Goal: Task Accomplishment & Management: Use online tool/utility

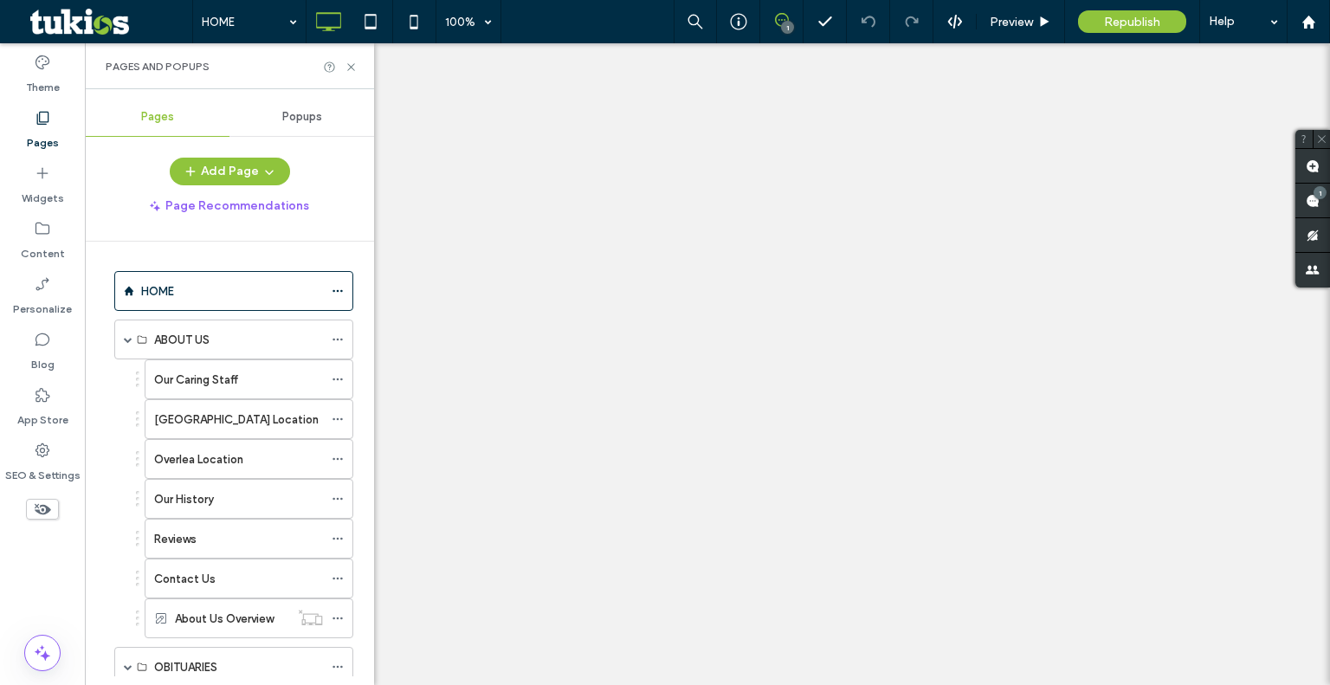
click at [126, 337] on span at bounding box center [128, 339] width 9 height 9
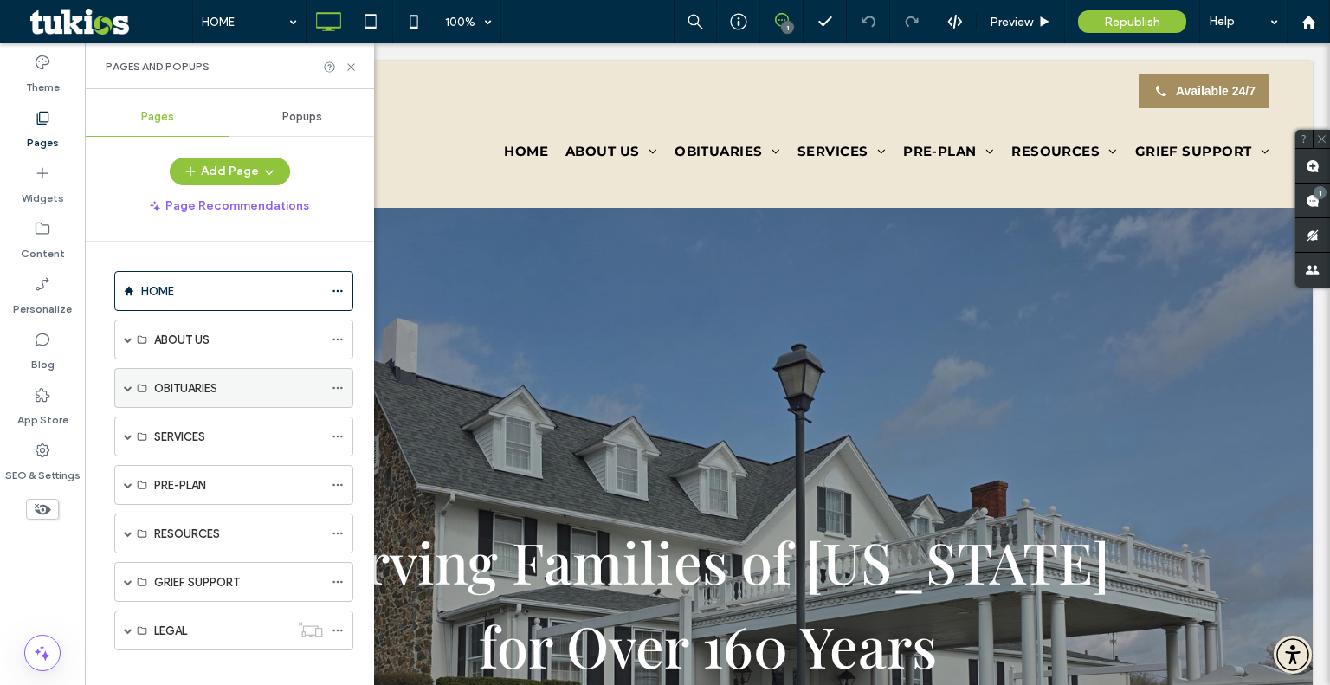
click at [128, 390] on span at bounding box center [128, 388] width 9 height 9
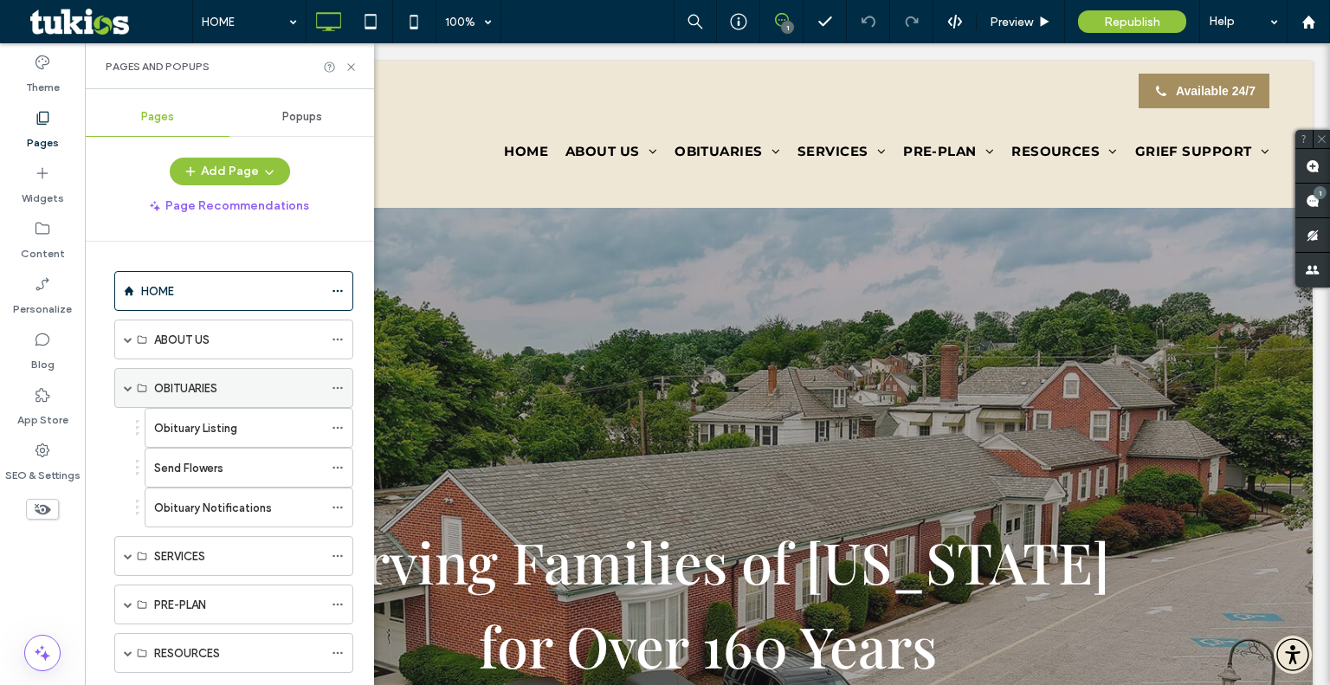
click at [130, 384] on span at bounding box center [128, 388] width 9 height 9
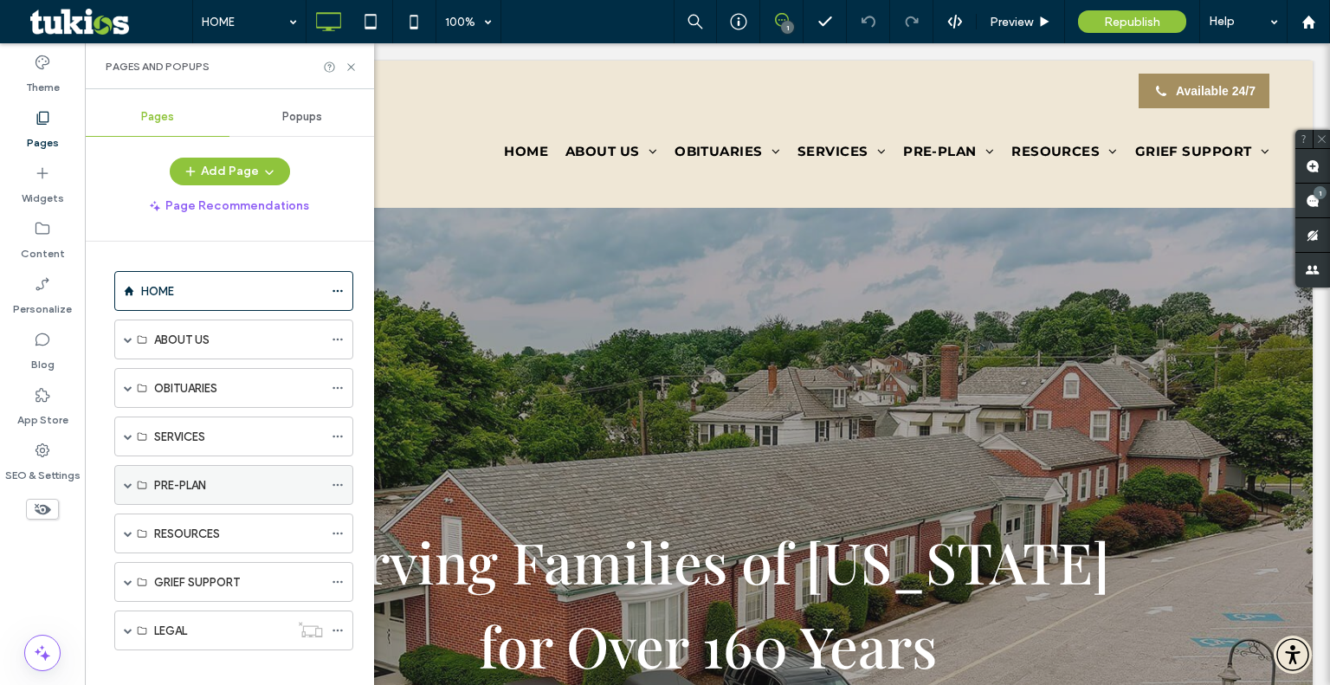
click at [126, 483] on span at bounding box center [128, 484] width 9 height 9
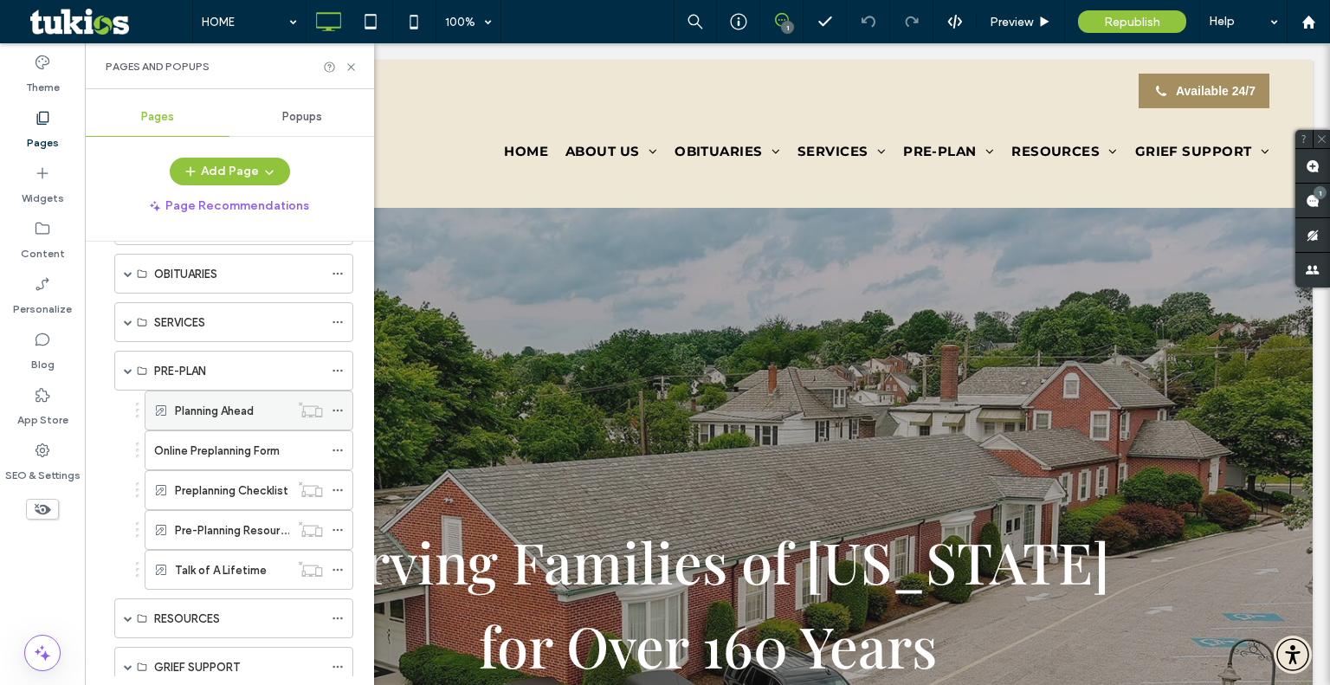
scroll to position [118, 0]
click at [225, 448] on label "Online Preplanning Form" at bounding box center [217, 447] width 126 height 30
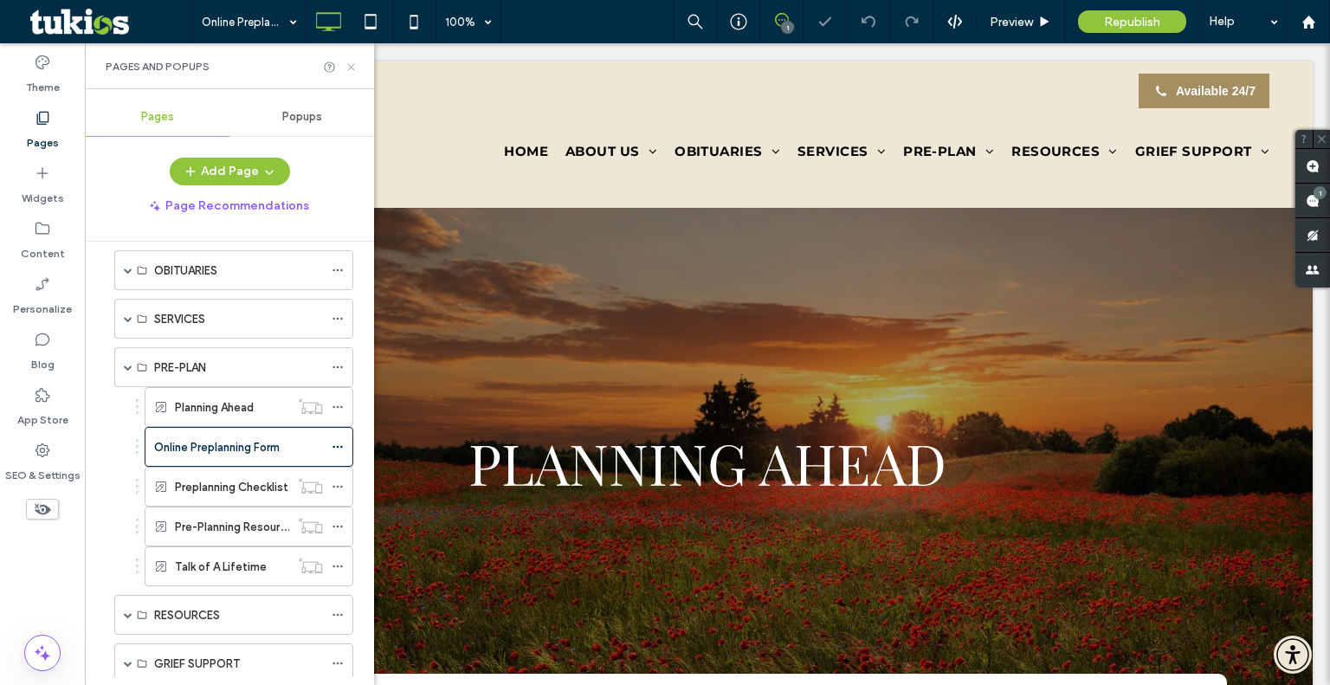
click at [350, 66] on use at bounding box center [350, 66] width 7 height 7
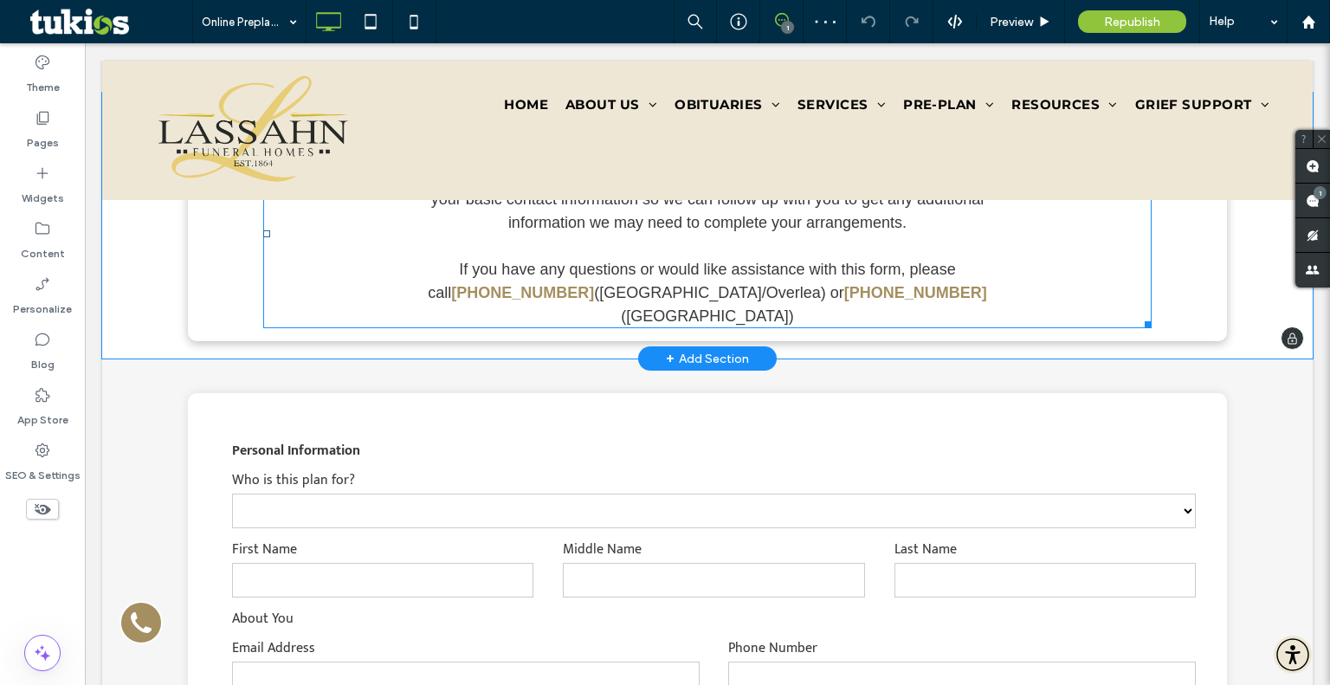
scroll to position [644, 0]
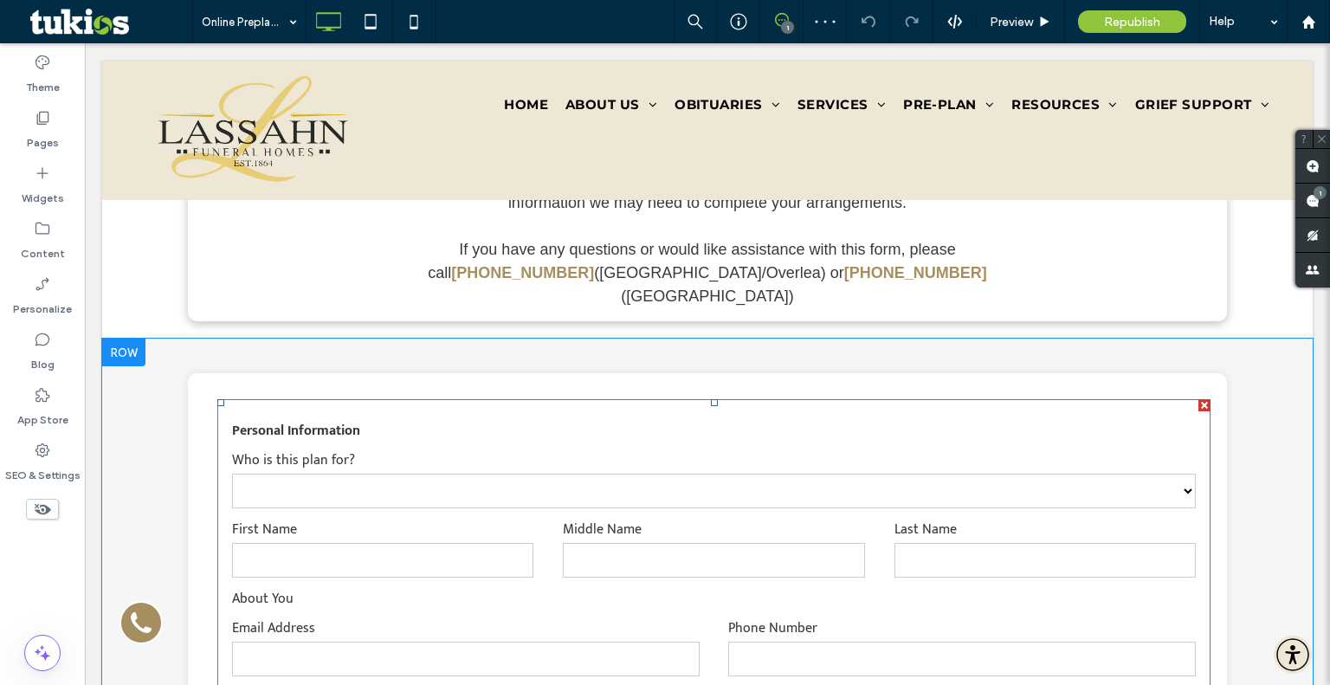
click at [831, 474] on select "****** ****** ****** ******** ***** ******" at bounding box center [714, 491] width 964 height 35
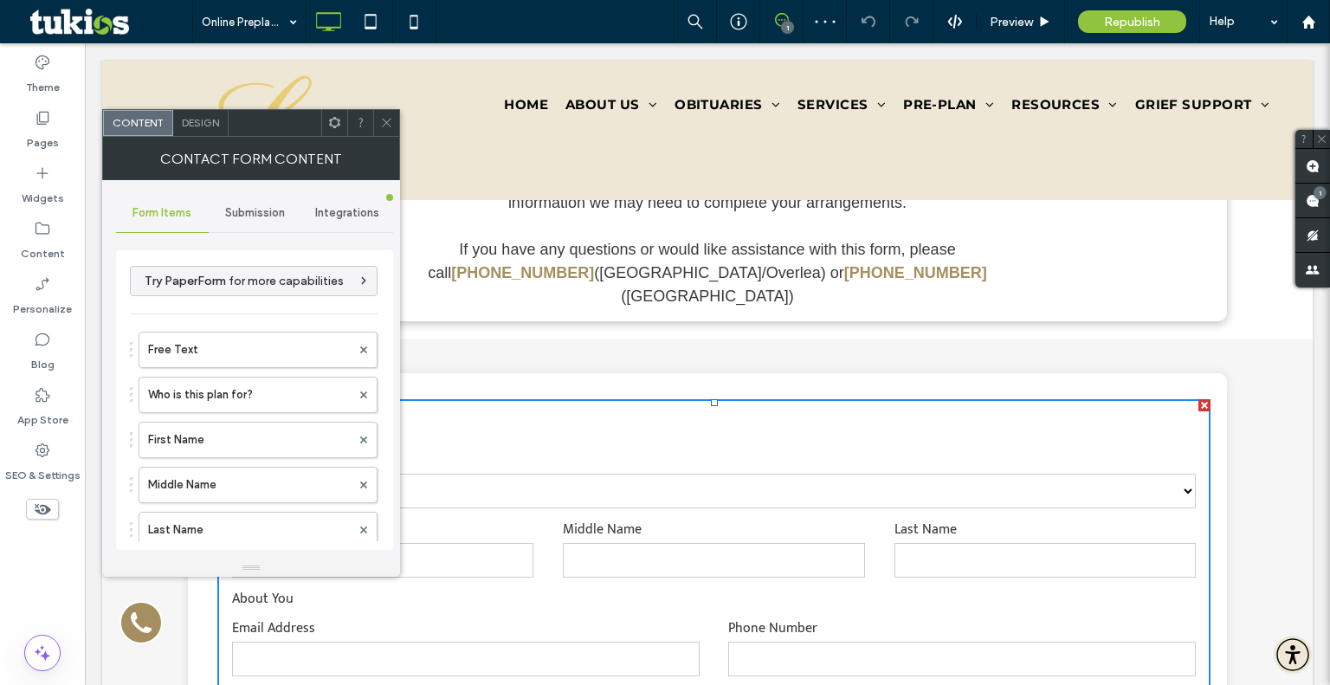
type input "**********"
click at [354, 215] on span "Integrations" at bounding box center [347, 213] width 64 height 14
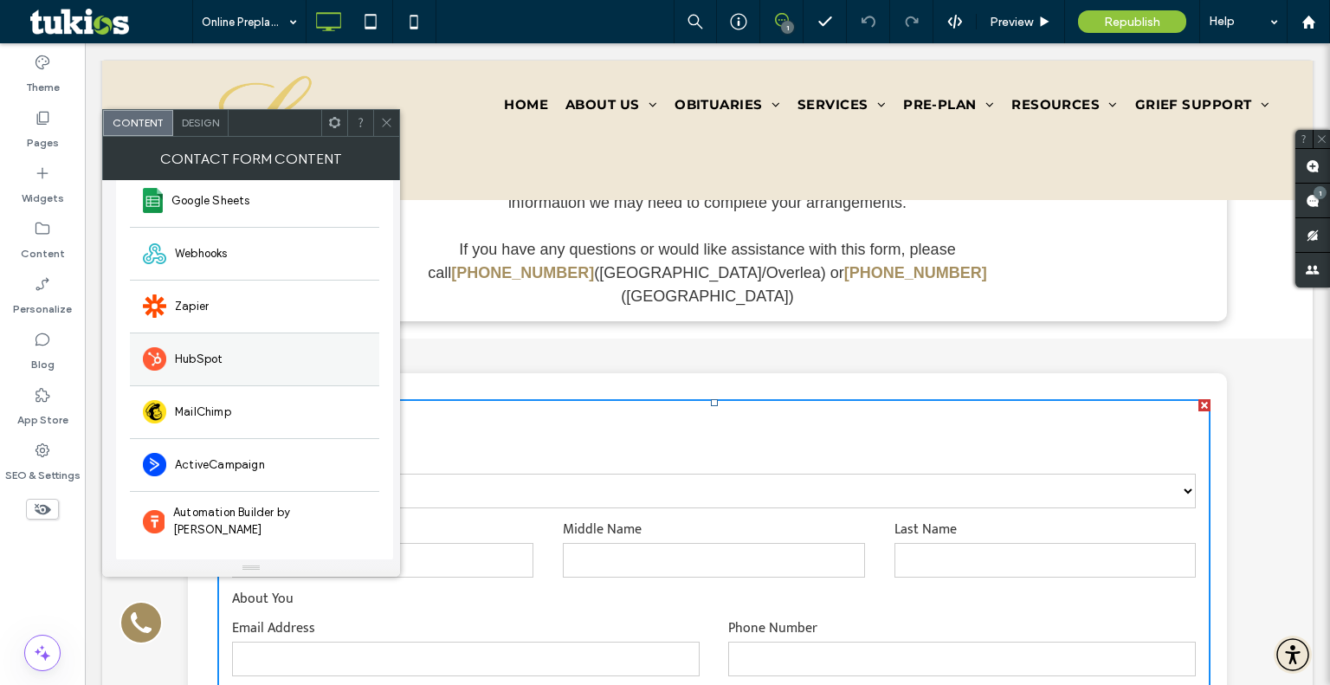
scroll to position [0, 0]
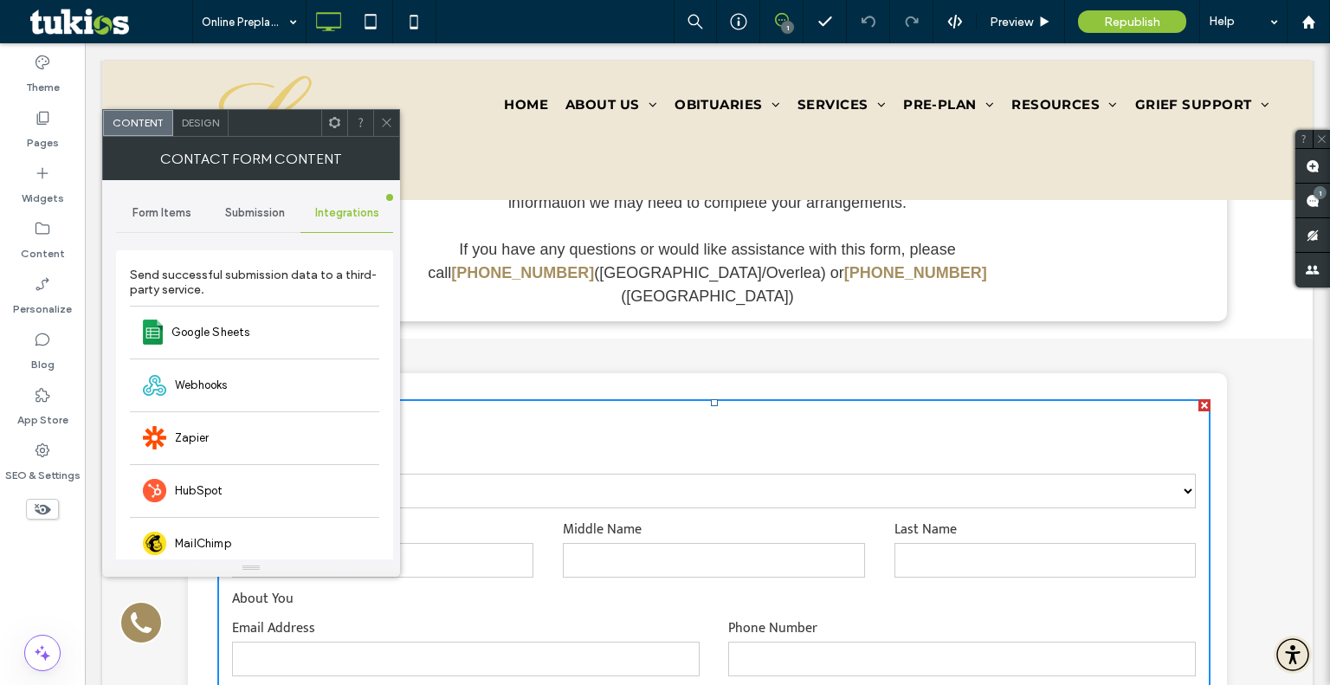
click at [271, 195] on div "Submission" at bounding box center [255, 213] width 93 height 38
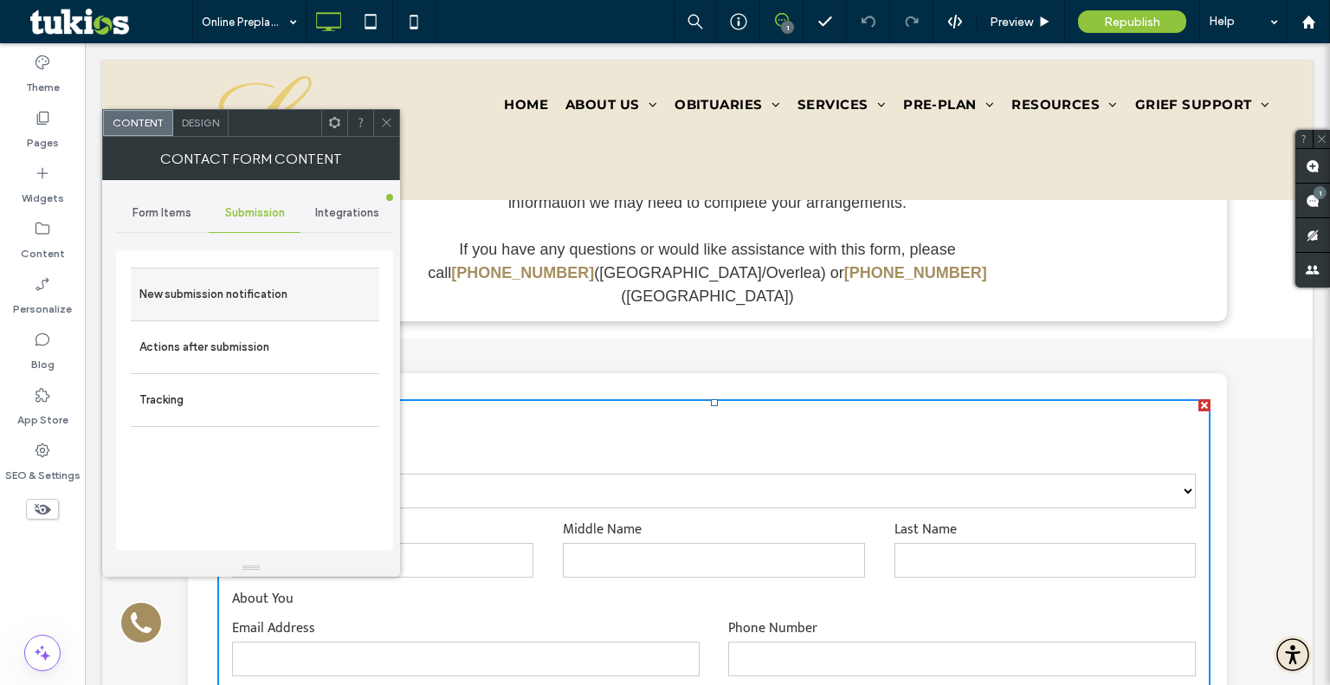
click at [235, 269] on div "New submission notification" at bounding box center [255, 294] width 248 height 53
click at [232, 280] on label "New submission notification" at bounding box center [254, 294] width 231 height 35
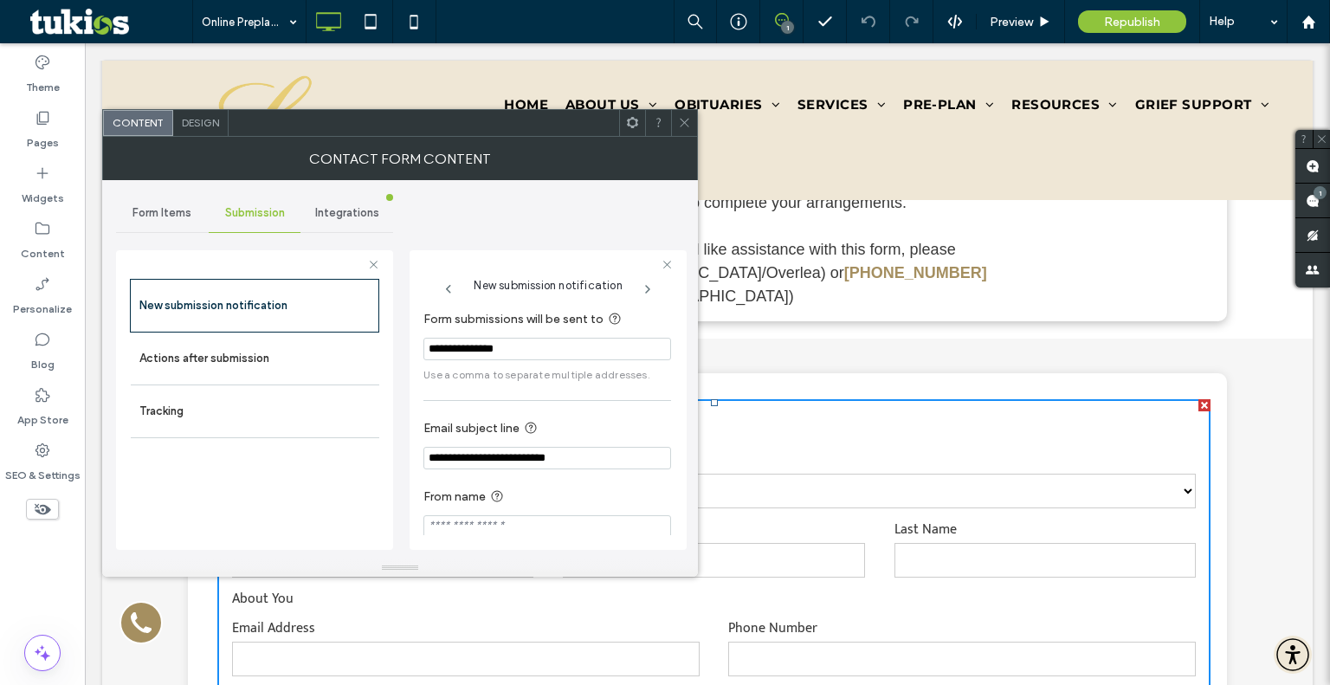
click at [160, 188] on div "**********" at bounding box center [254, 369] width 277 height 379
click at [158, 224] on div "Form Items" at bounding box center [162, 213] width 93 height 38
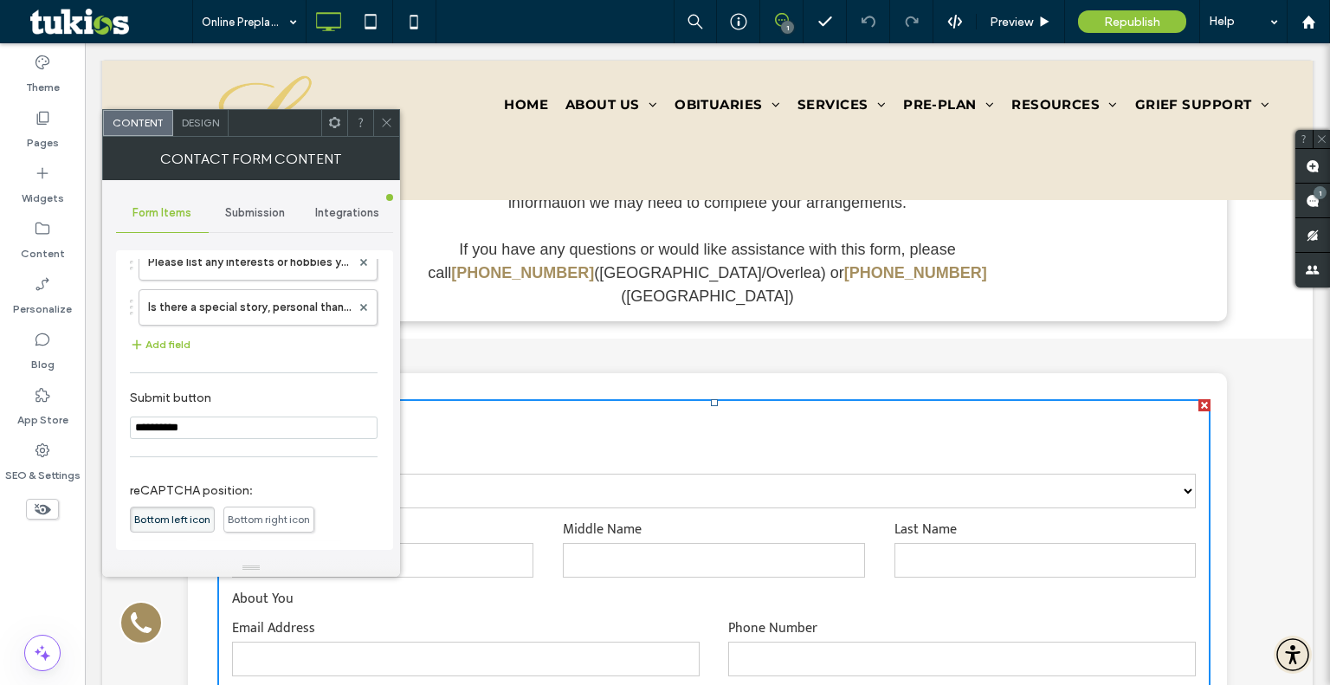
scroll to position [2447, 0]
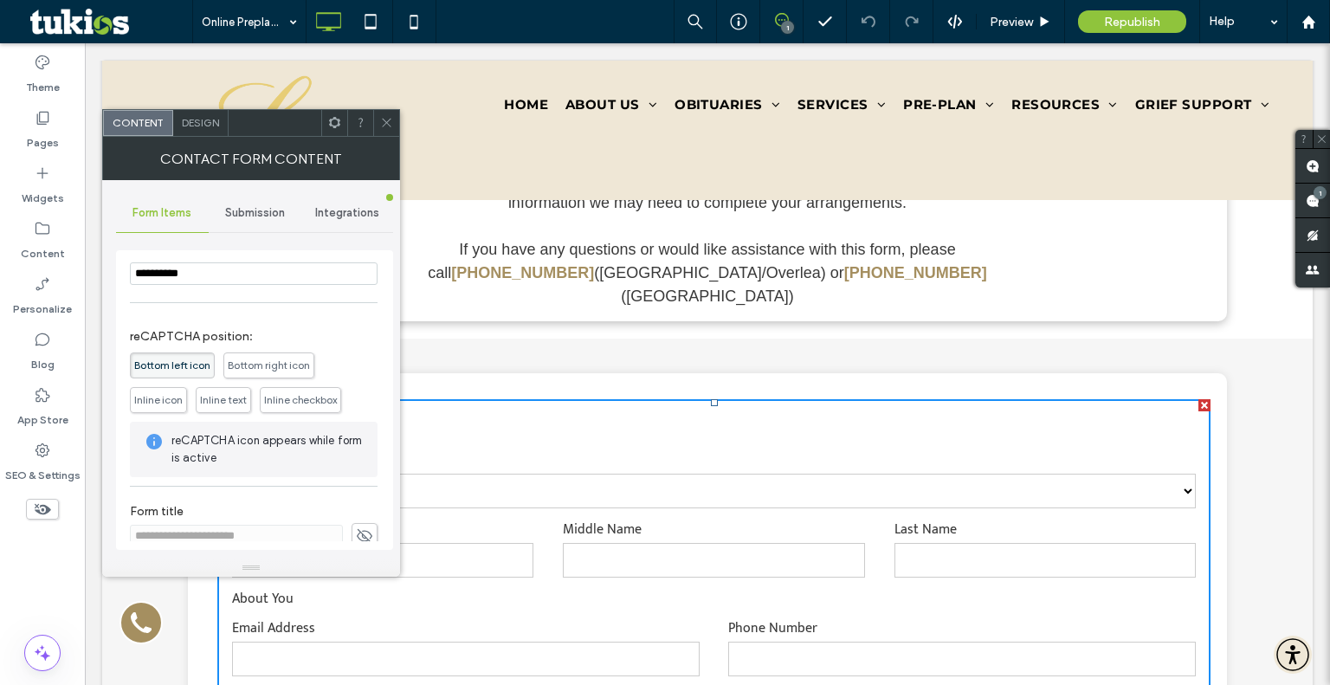
click at [385, 124] on icon at bounding box center [386, 122] width 13 height 13
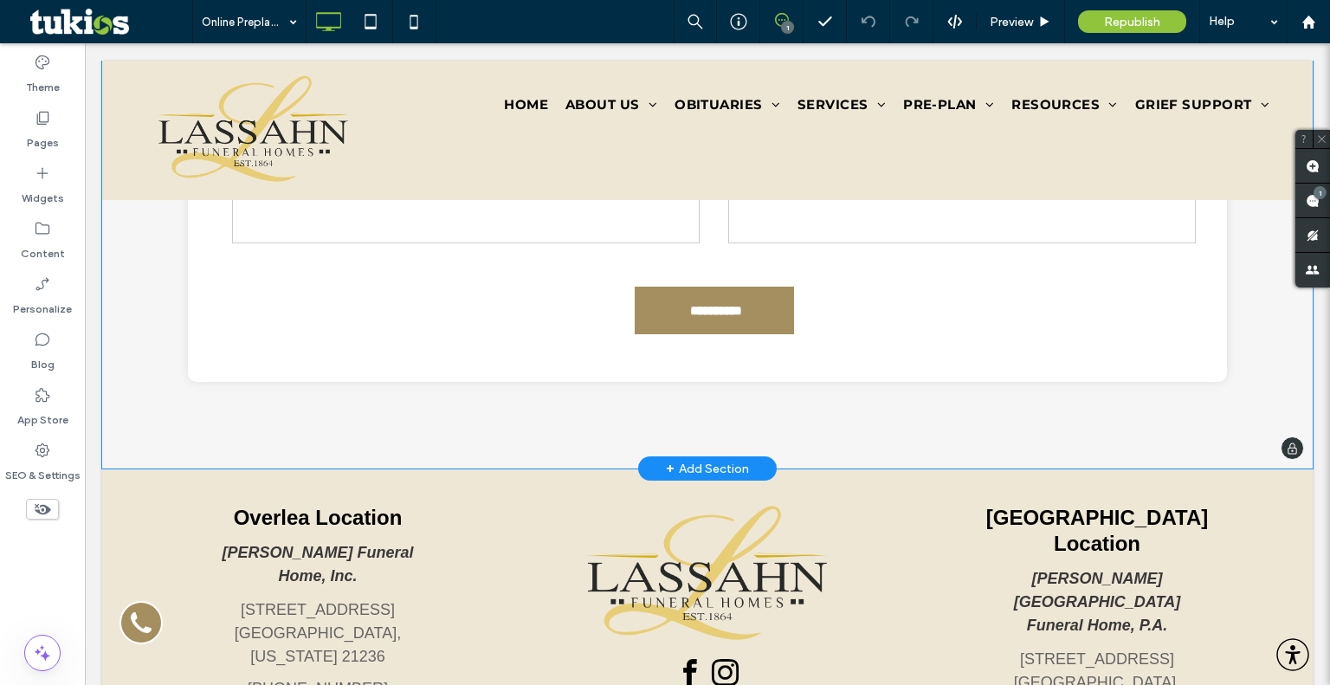
scroll to position [2827, 0]
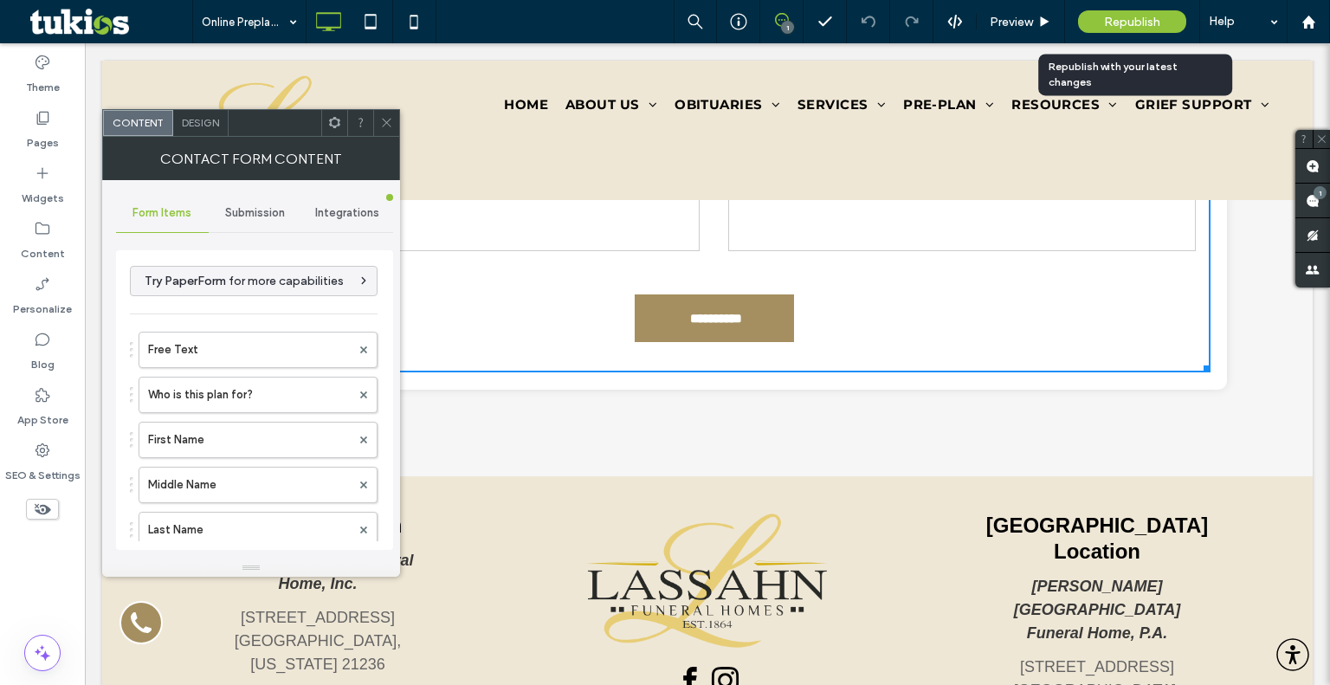
click at [1121, 7] on div "Republish" at bounding box center [1132, 21] width 108 height 43
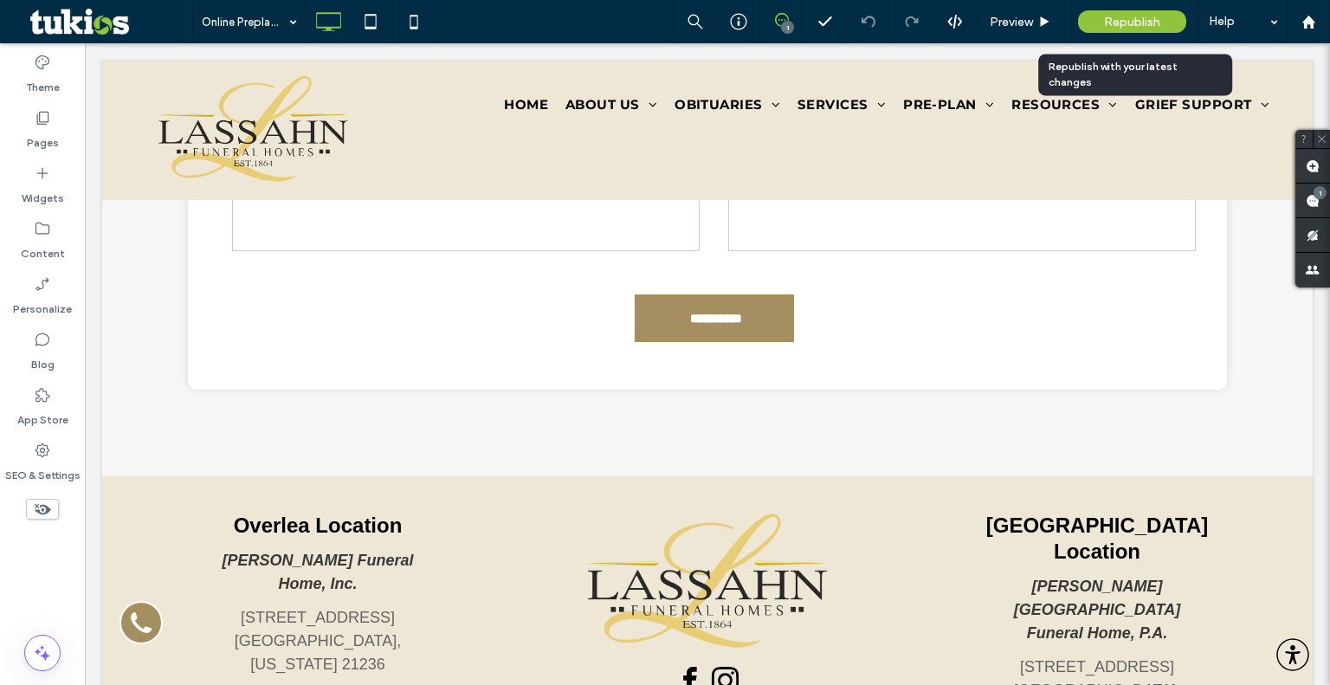
click at [1121, 21] on span "Republish" at bounding box center [1132, 22] width 56 height 15
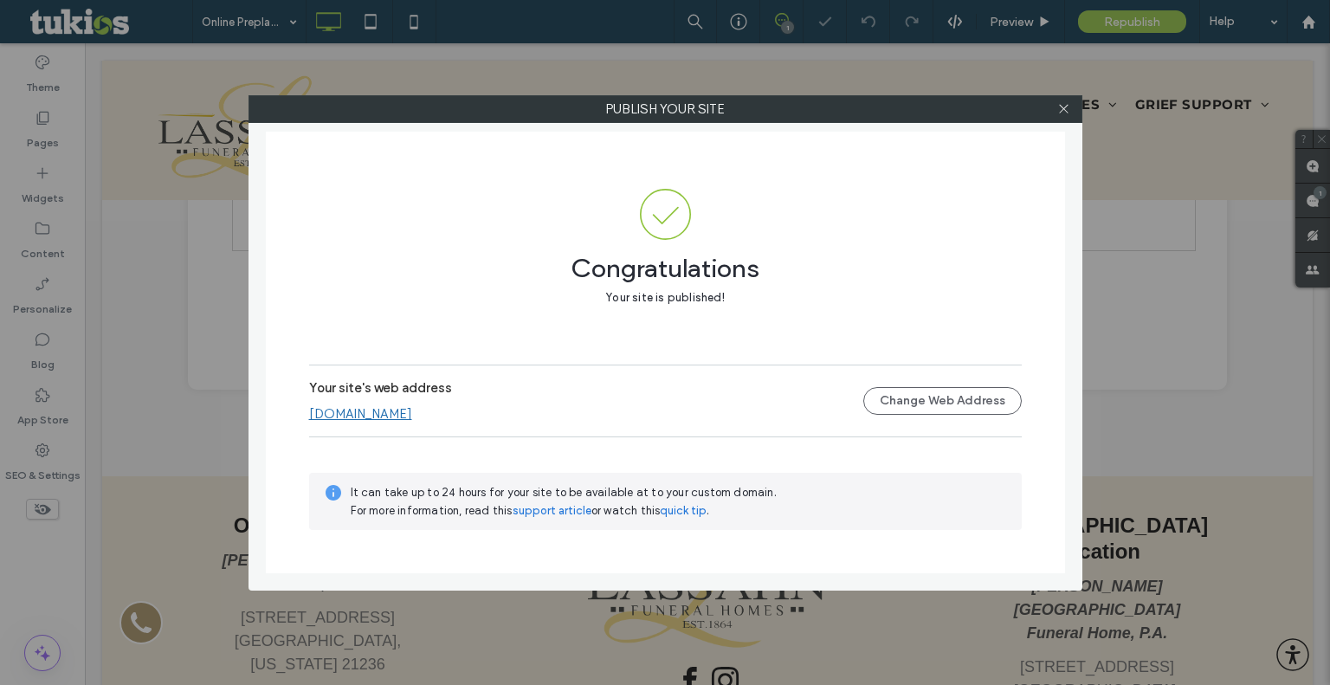
click at [412, 407] on link "[DOMAIN_NAME]" at bounding box center [360, 414] width 103 height 16
